Goal: Task Accomplishment & Management: Use online tool/utility

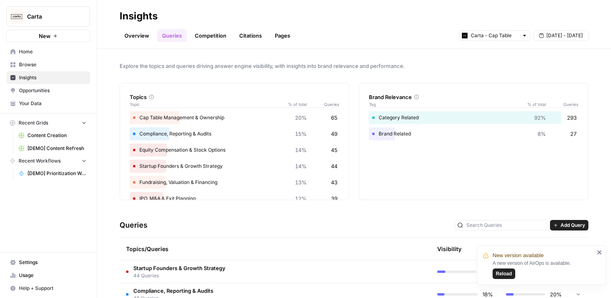
click at [30, 54] on span "Home" at bounding box center [53, 51] width 68 height 7
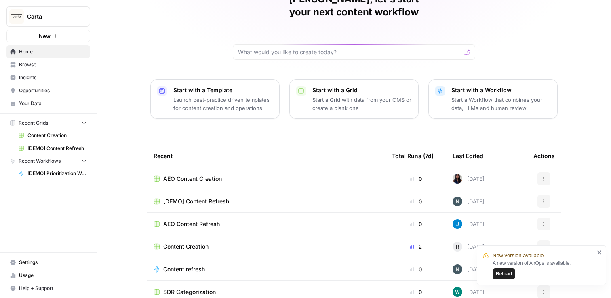
scroll to position [58, 0]
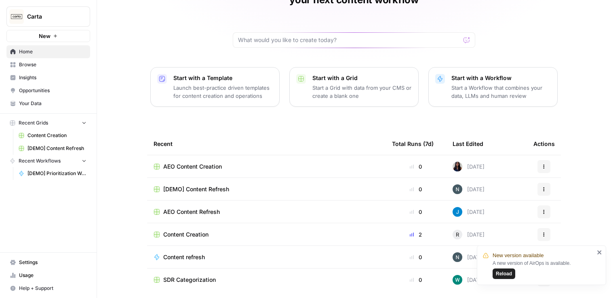
click at [211, 230] on div "Content Creation" at bounding box center [267, 234] width 226 height 8
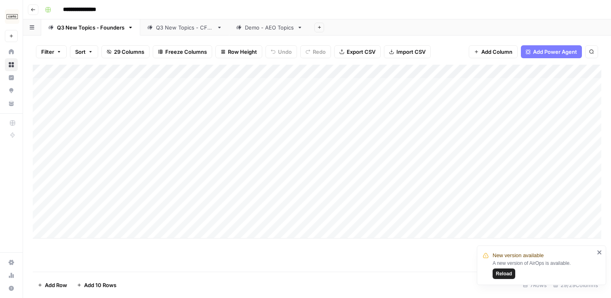
click at [204, 25] on div "Q3 New Topics - CFOs" at bounding box center [184, 27] width 57 height 8
click at [97, 262] on div "Add Column" at bounding box center [317, 168] width 569 height 207
click at [113, 244] on div "Add Column" at bounding box center [317, 168] width 569 height 207
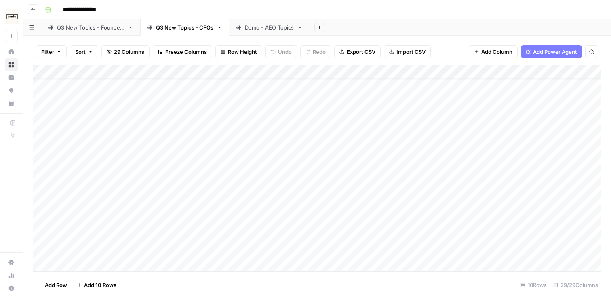
click at [75, 241] on div "Add Column" at bounding box center [317, 168] width 569 height 207
click at [80, 244] on div "Add Column" at bounding box center [317, 168] width 569 height 207
type textarea "**********"
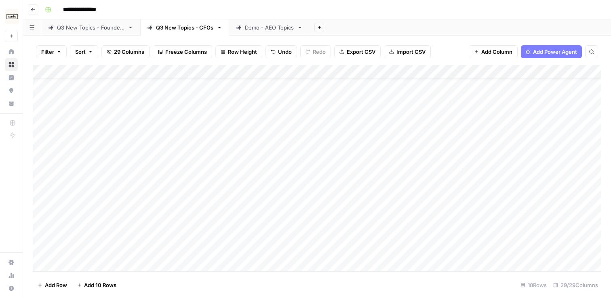
click at [179, 246] on div "Add Column" at bounding box center [317, 168] width 569 height 207
click at [161, 244] on div "Add Column" at bounding box center [317, 168] width 569 height 207
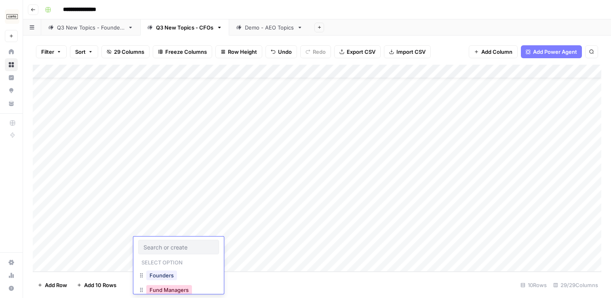
click at [179, 288] on button "Fund Managers" at bounding box center [169, 290] width 46 height 10
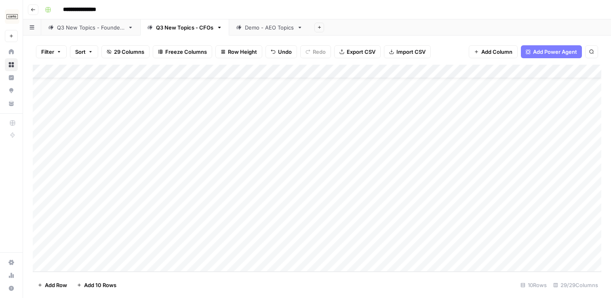
click at [217, 242] on div "Add Column" at bounding box center [317, 168] width 569 height 207
